Goal: Information Seeking & Learning: Learn about a topic

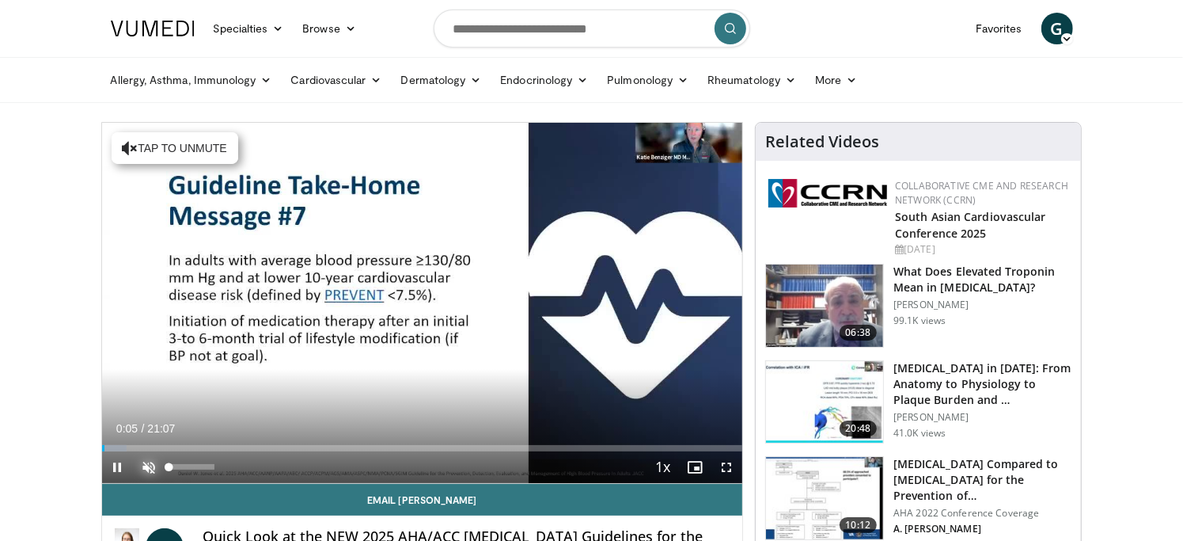
click at [151, 459] on span "Video Player" at bounding box center [150, 467] width 32 height 32
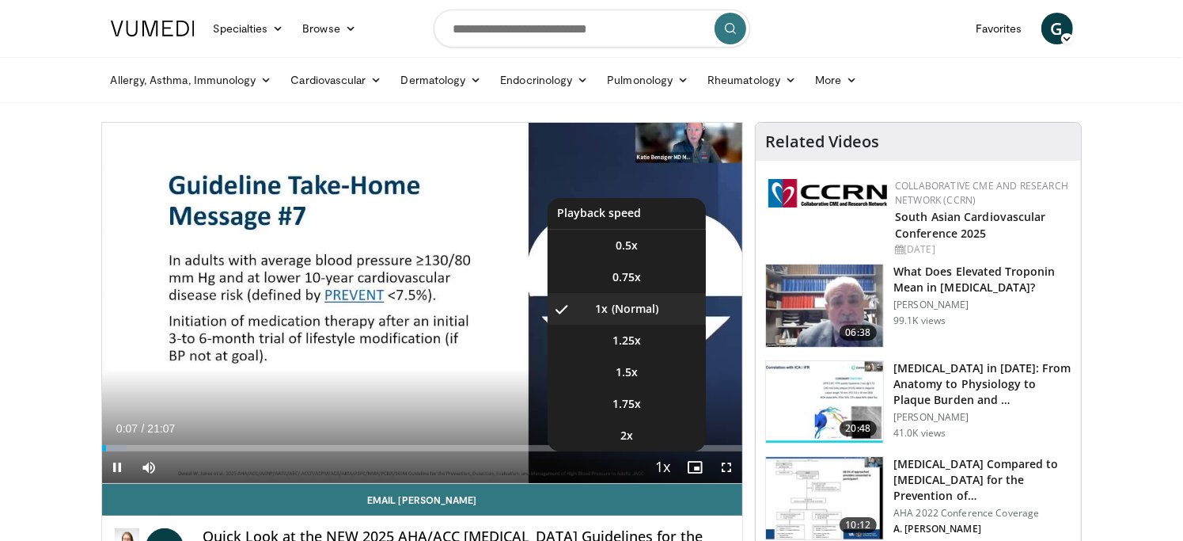
click at [662, 463] on span "Video Player" at bounding box center [663, 468] width 22 height 32
click at [662, 463] on video-js "**********" at bounding box center [422, 303] width 641 height 361
click at [629, 378] on span "1.5x" at bounding box center [627, 372] width 22 height 16
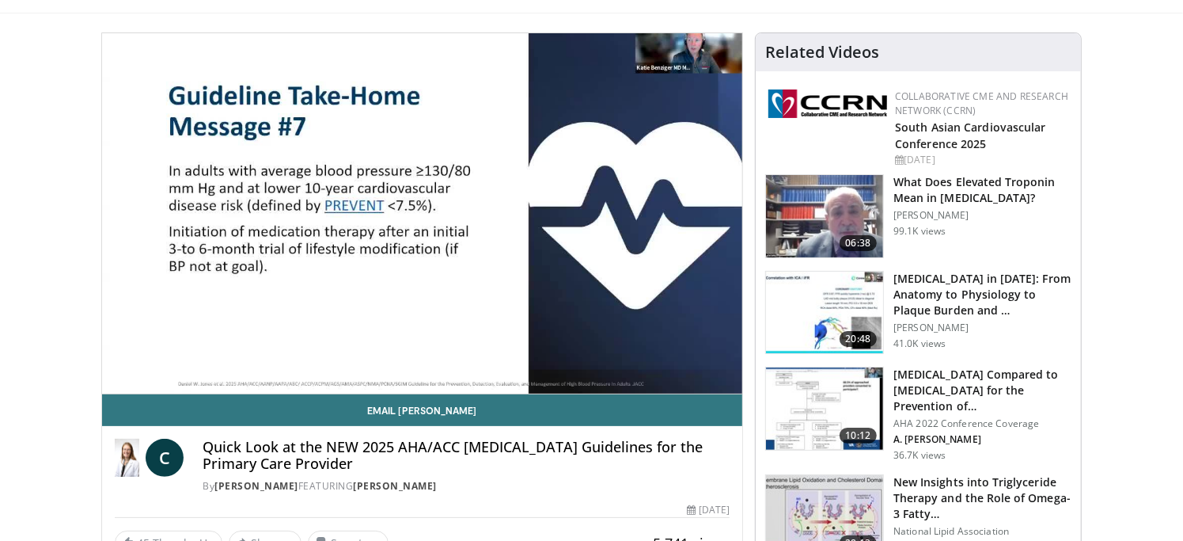
scroll to position [74, 0]
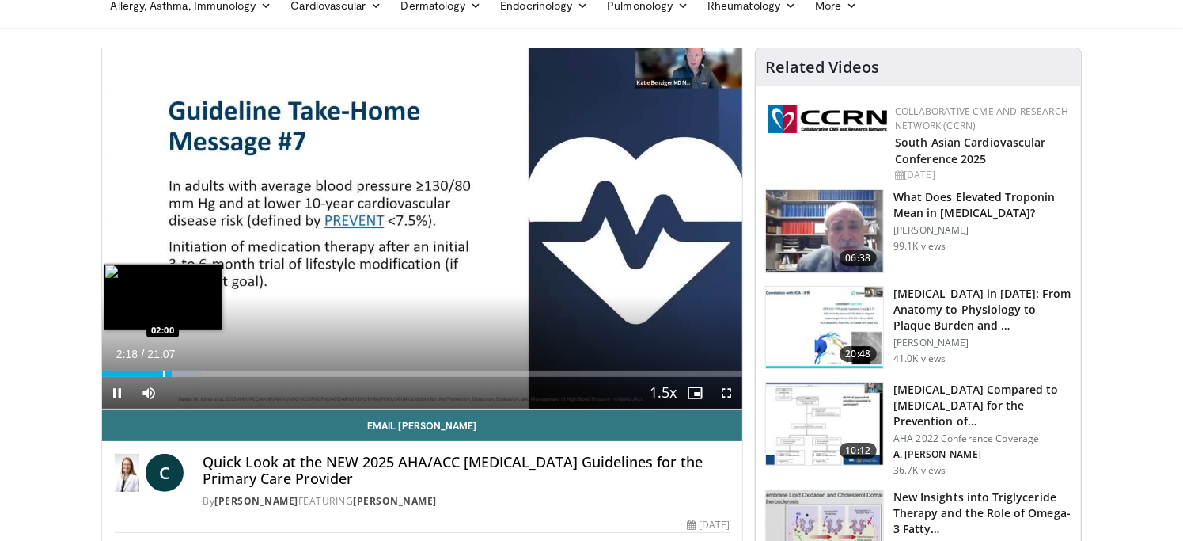
click at [162, 367] on div "Loaded : 15.65% 02:18 02:00" at bounding box center [422, 369] width 641 height 15
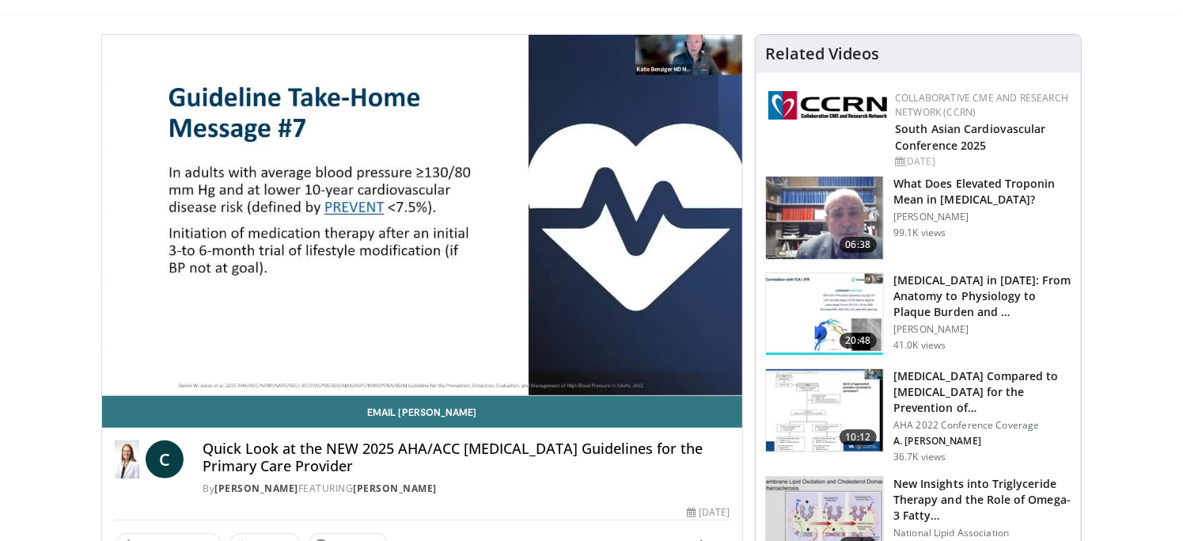
scroll to position [84, 0]
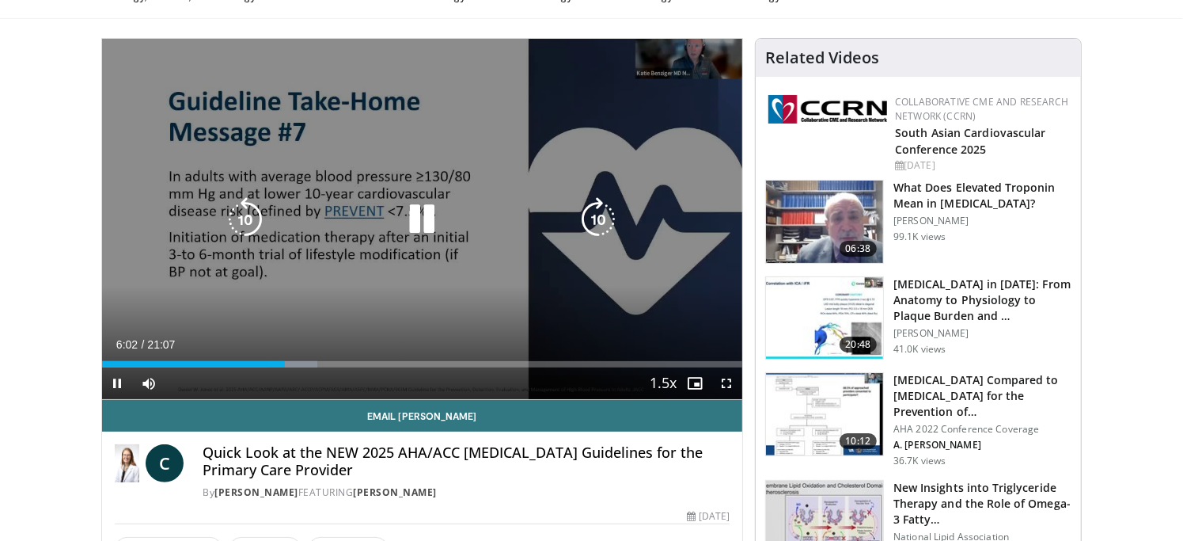
click at [423, 226] on icon "Video Player" at bounding box center [422, 219] width 44 height 44
click at [457, 139] on div "10 seconds Tap to unmute" at bounding box center [422, 219] width 641 height 360
click at [440, 244] on div "10 seconds Tap to unmute" at bounding box center [422, 219] width 641 height 360
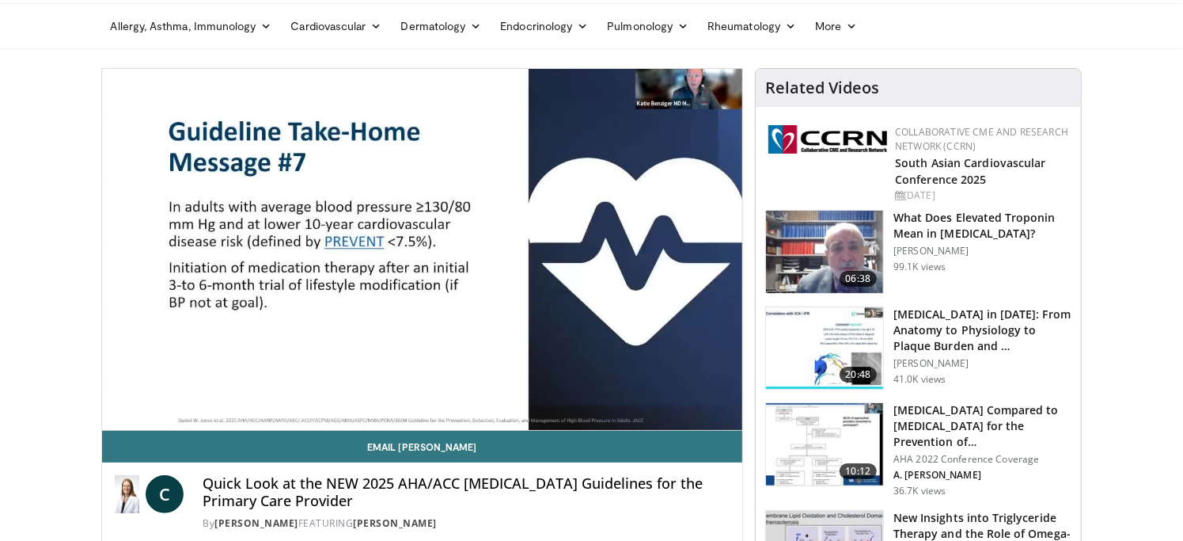
scroll to position [51, 0]
